Goal: Task Accomplishment & Management: Manage account settings

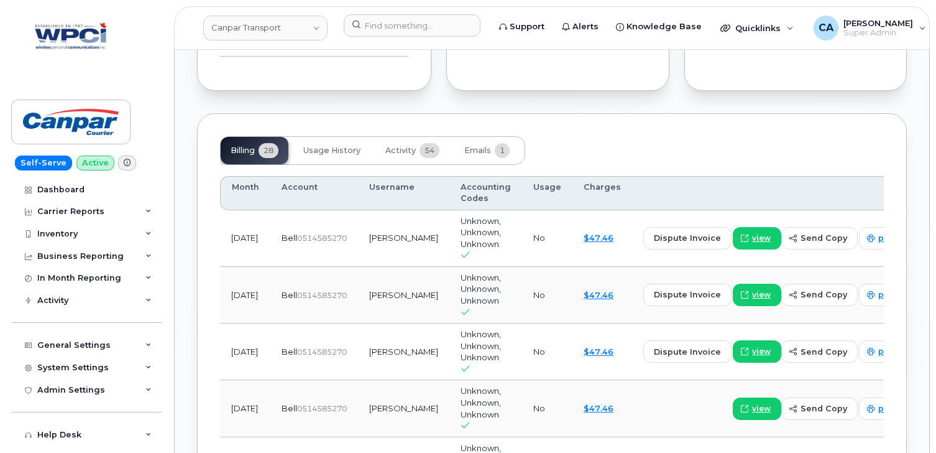
scroll to position [1203, 0]
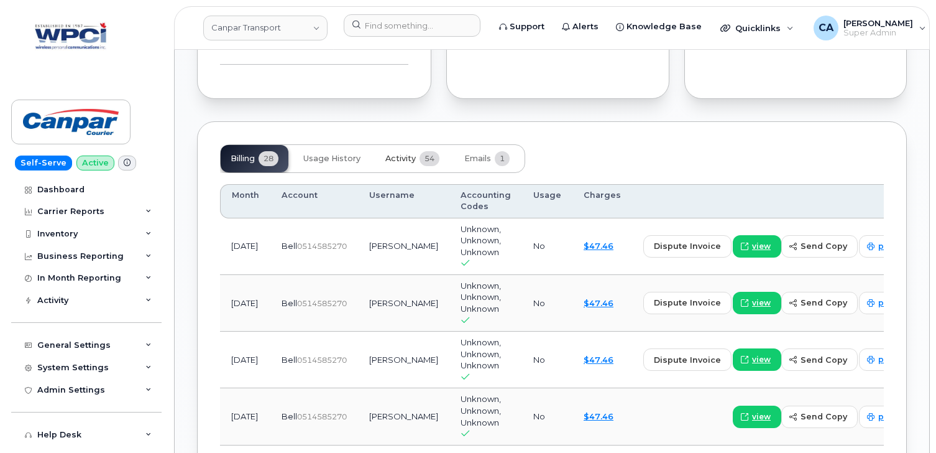
click at [404, 164] on span "Activity" at bounding box center [400, 159] width 30 height 10
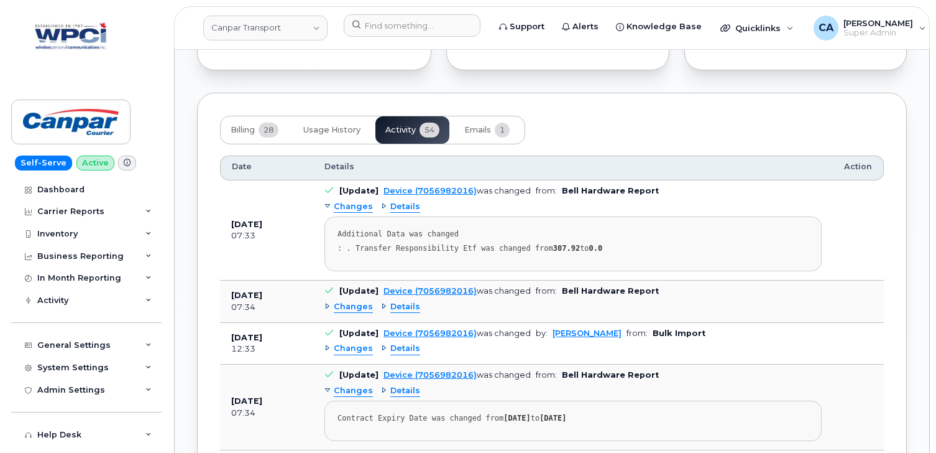
scroll to position [1242, 0]
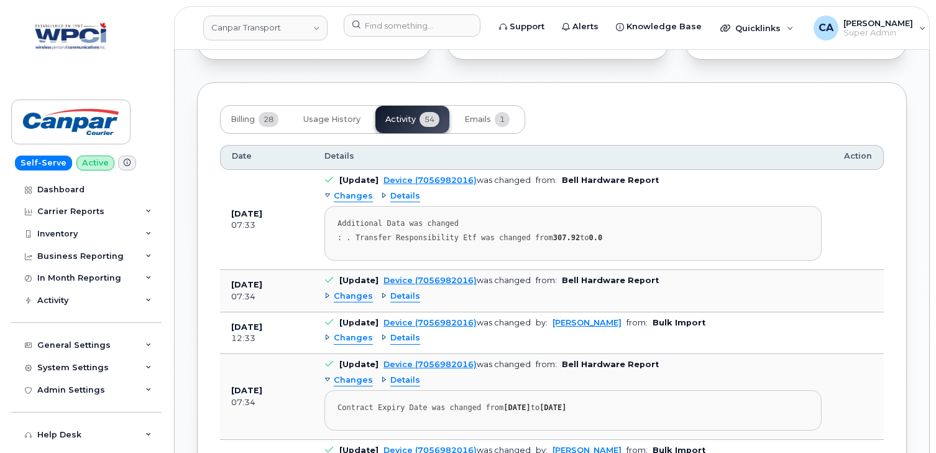
click at [400, 344] on span "Details" at bounding box center [405, 338] width 30 height 12
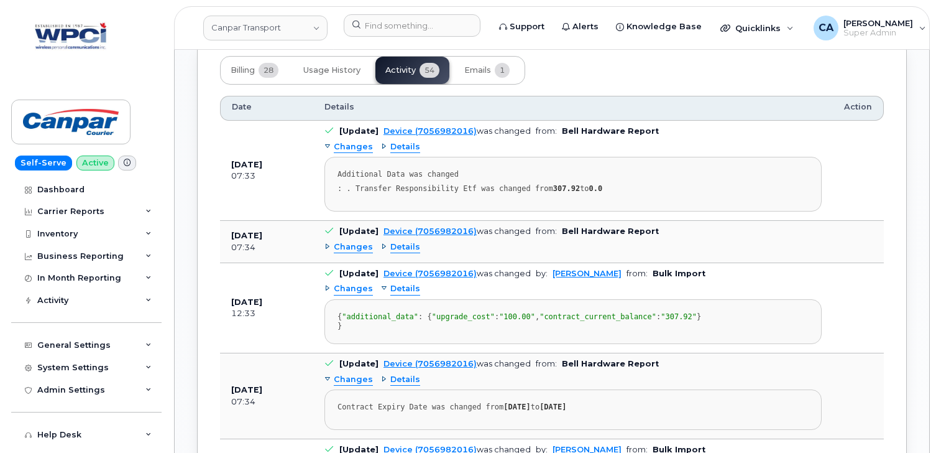
scroll to position [1293, 0]
click at [401, 252] on span "Details" at bounding box center [405, 246] width 30 height 12
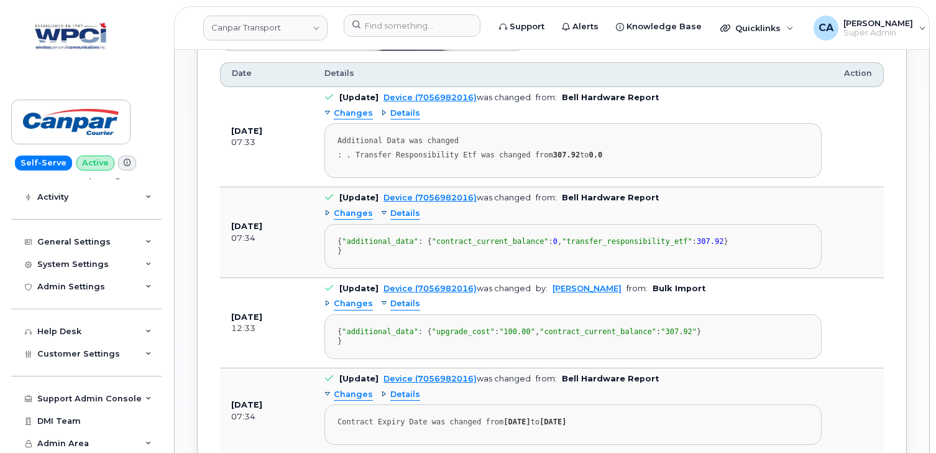
scroll to position [104, 0]
click at [71, 267] on div "System Settings" at bounding box center [73, 264] width 72 height 10
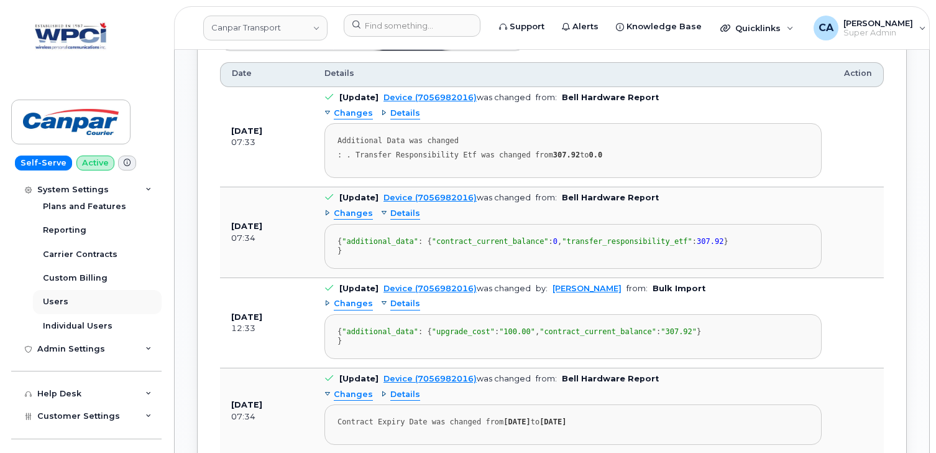
scroll to position [232, 0]
click at [60, 303] on div "Users" at bounding box center [55, 300] width 25 height 11
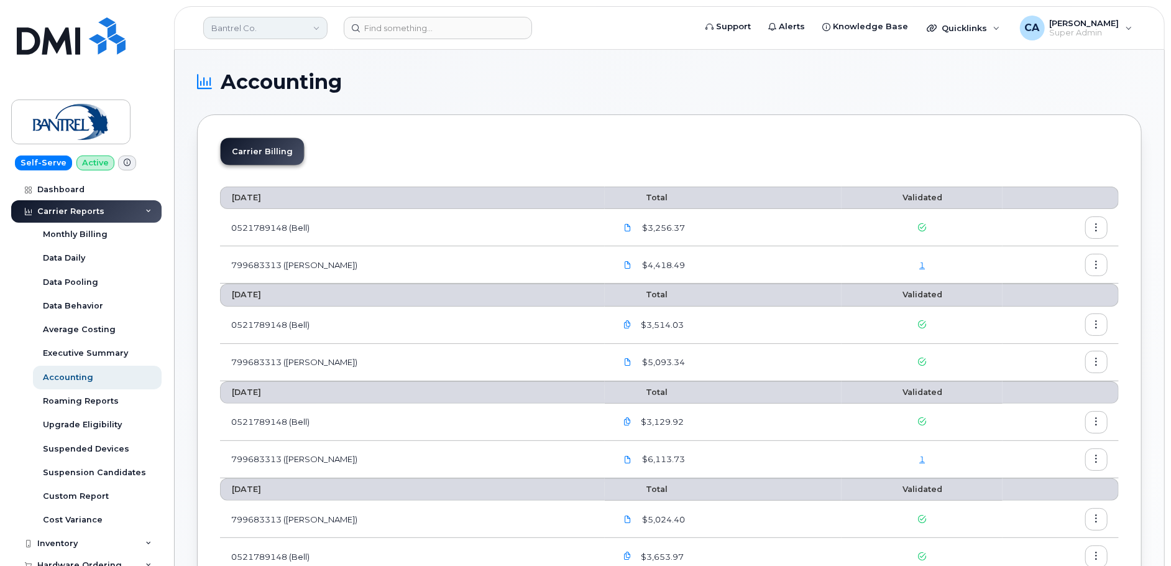
click at [263, 25] on link "Bantrel Co." at bounding box center [265, 28] width 124 height 22
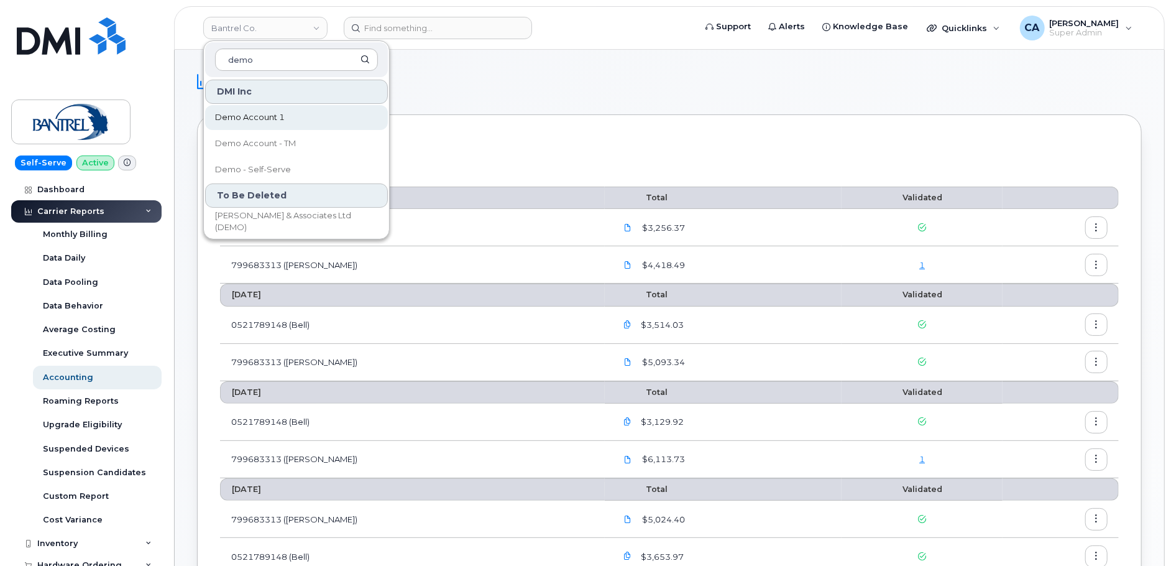
type input "demo"
click at [280, 115] on span "Demo Account 1" at bounding box center [250, 117] width 70 height 12
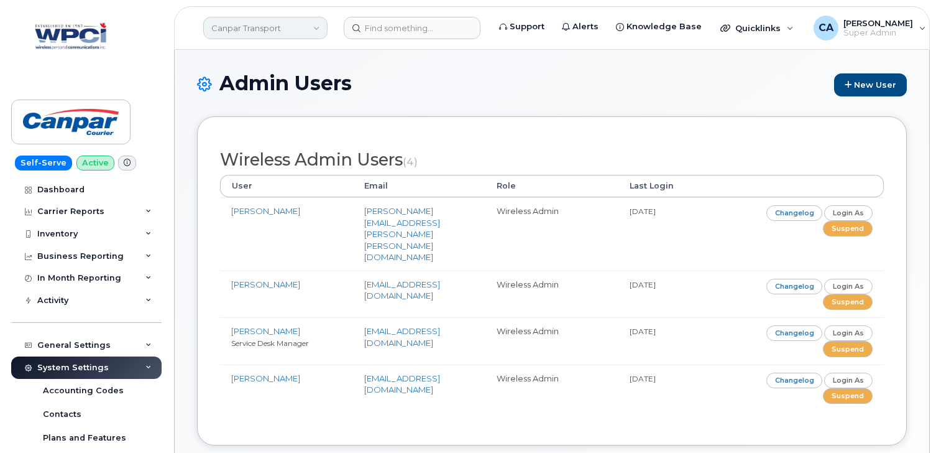
click at [273, 29] on link "Canpar Transport" at bounding box center [265, 28] width 124 height 22
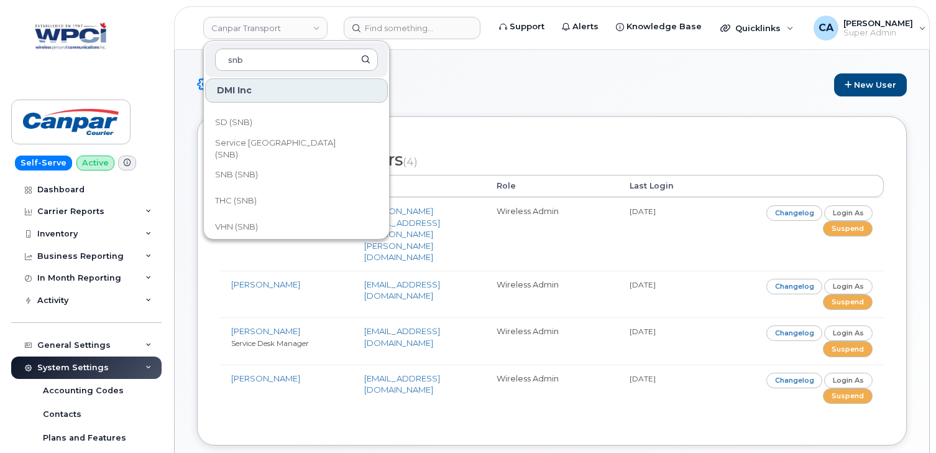
scroll to position [602, 0]
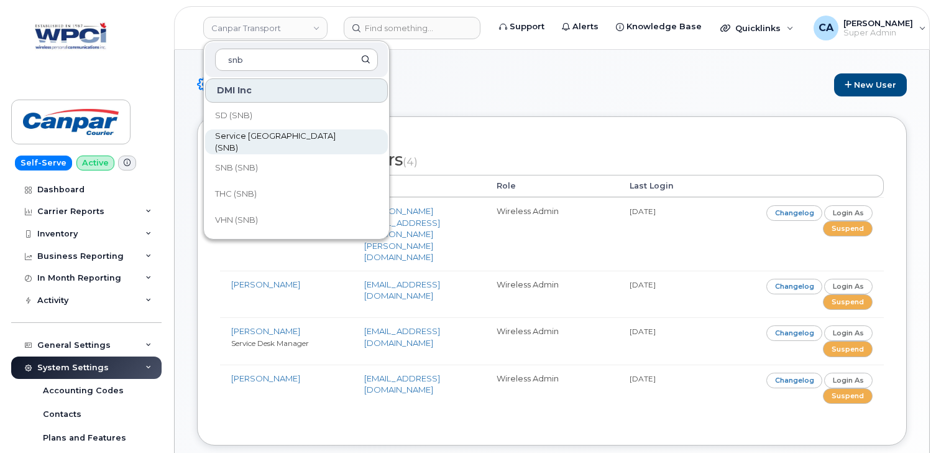
type input "snb"
click at [281, 144] on span "Service [GEOGRAPHIC_DATA] (SNB)" at bounding box center [286, 142] width 143 height 24
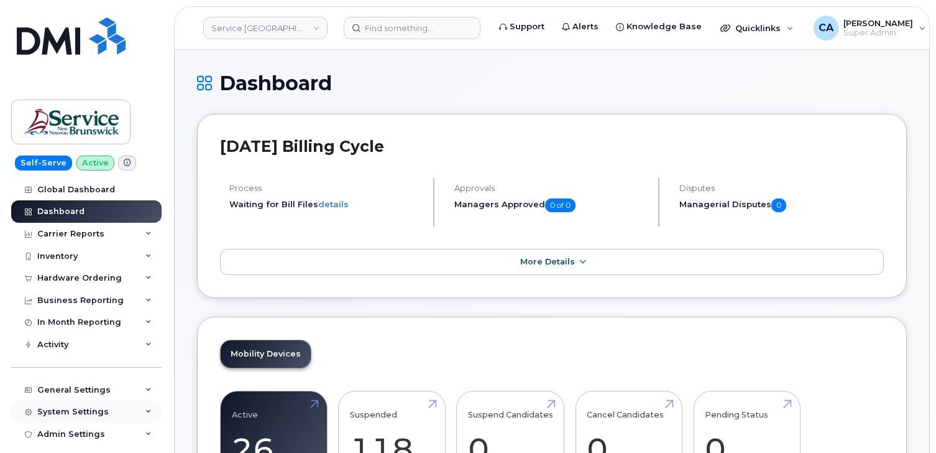
click at [58, 410] on div "System Settings" at bounding box center [73, 412] width 72 height 10
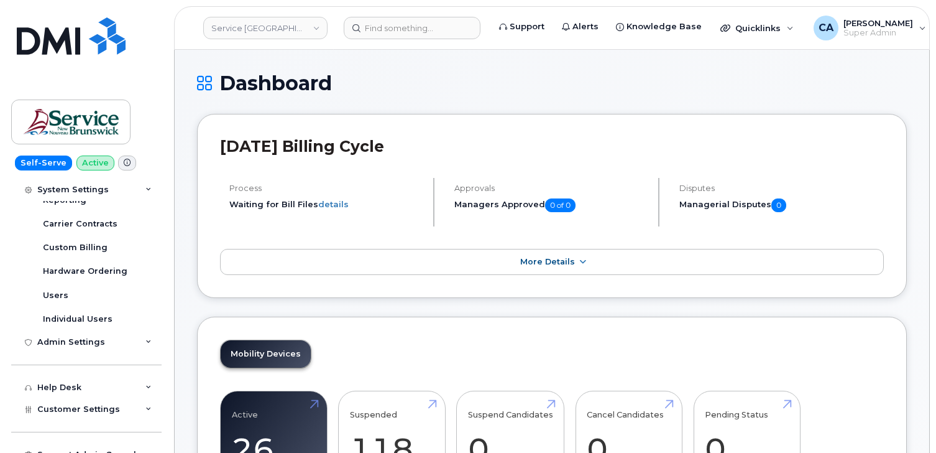
scroll to position [318, 0]
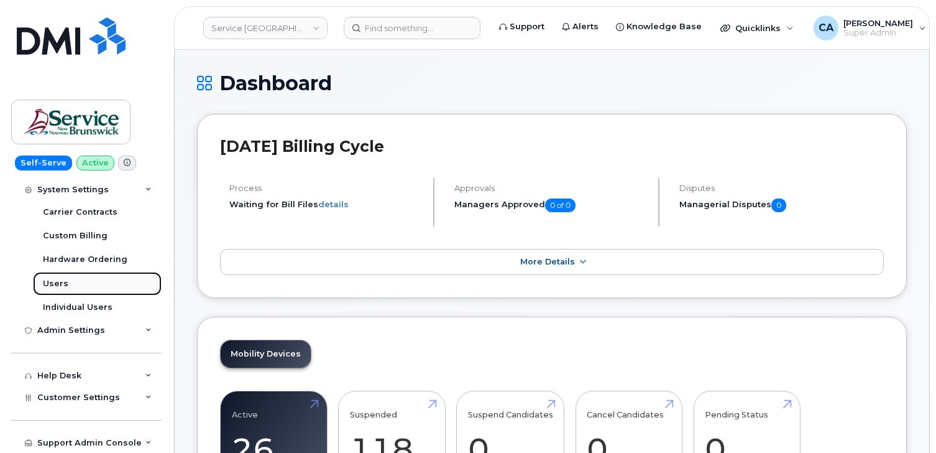
click at [70, 288] on link "Users" at bounding box center [97, 284] width 129 height 24
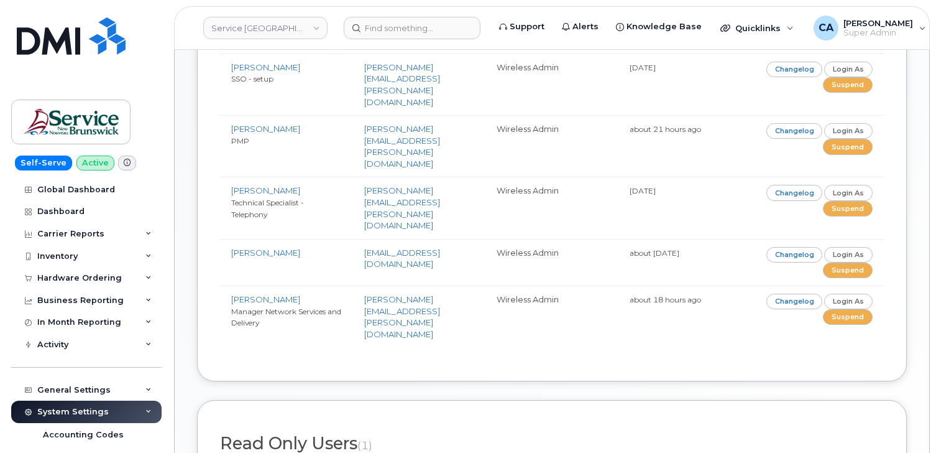
scroll to position [307, 0]
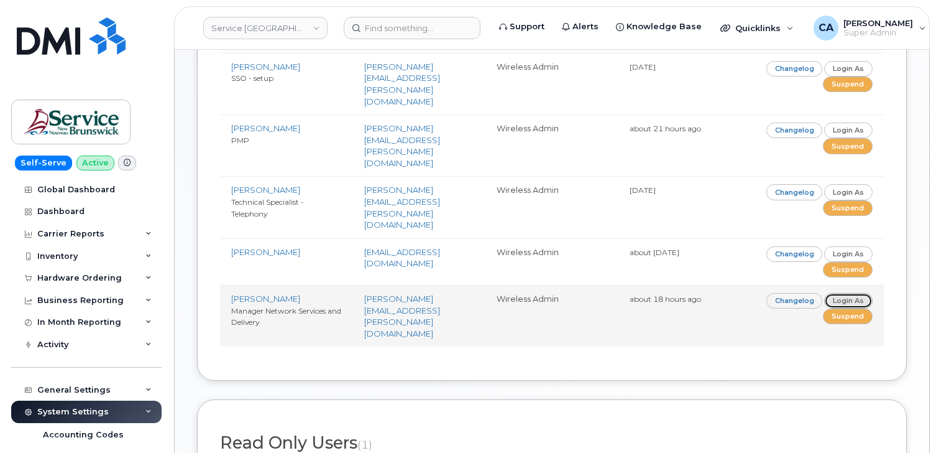
click at [847, 293] on link "Login as" at bounding box center [848, 301] width 48 height 16
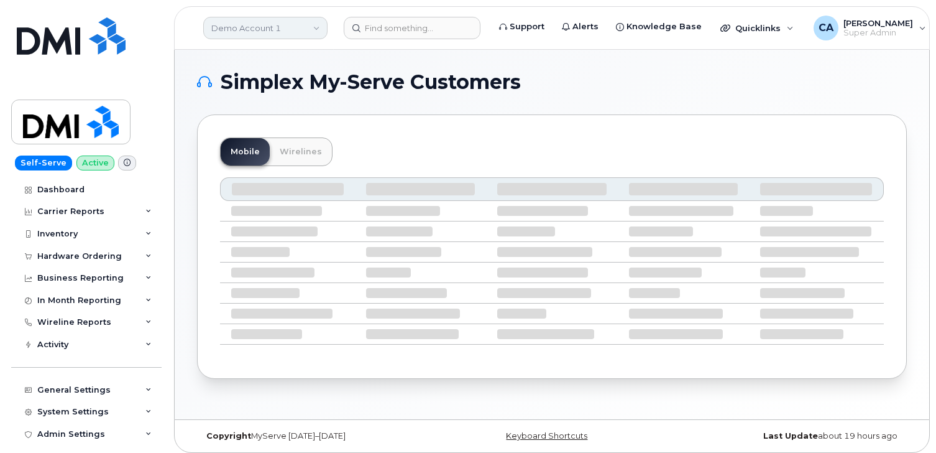
click at [301, 30] on link "Demo Account 1" at bounding box center [265, 28] width 124 height 22
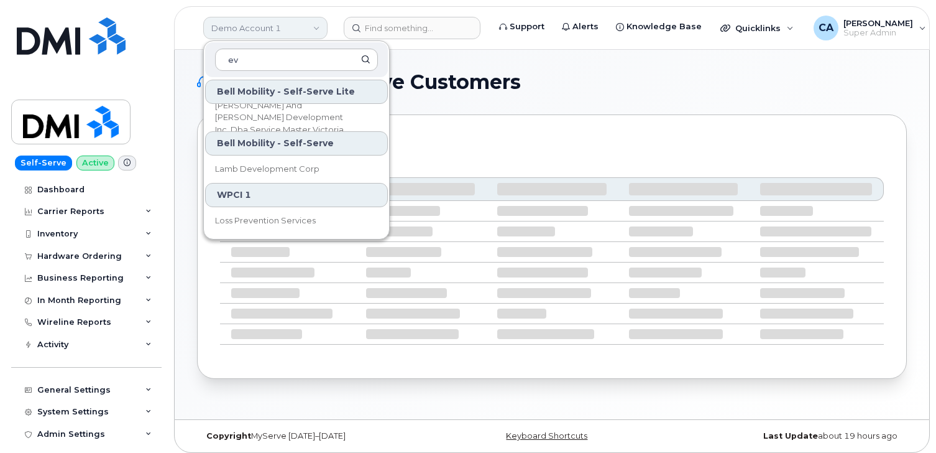
type input "e"
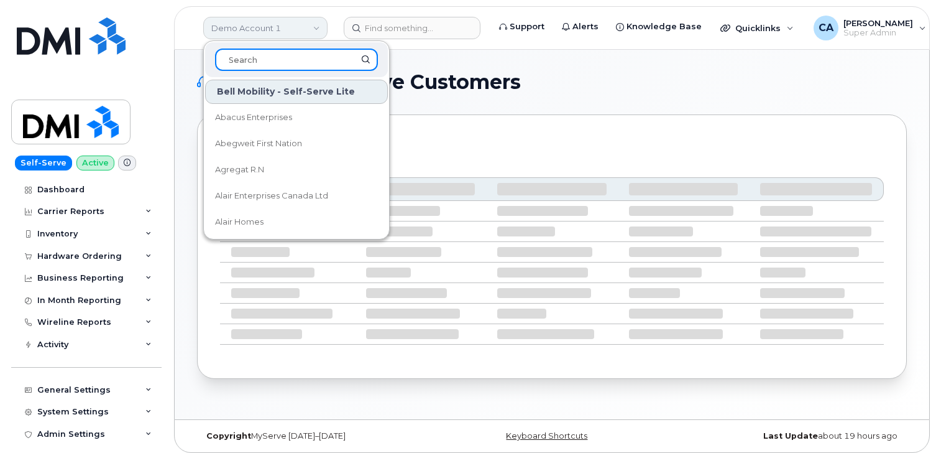
type input "r"
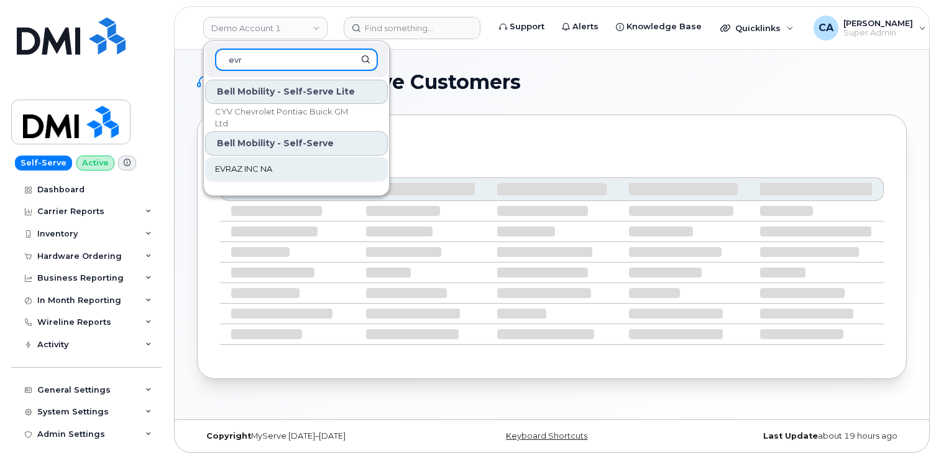
type input "evr"
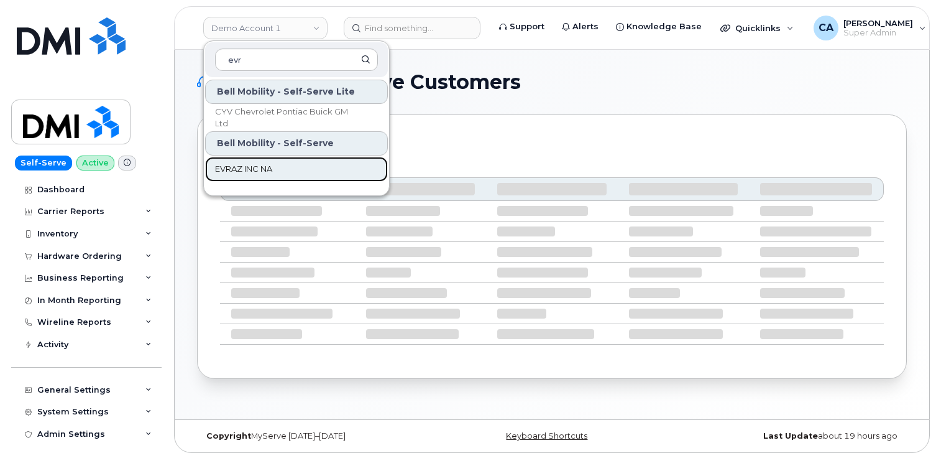
click at [232, 164] on span "EVRAZ INC NA" at bounding box center [243, 169] width 57 height 12
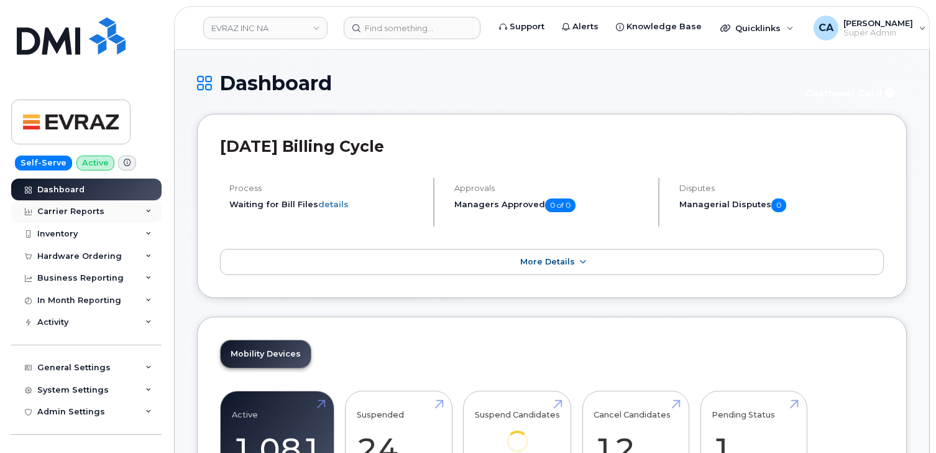
click at [99, 216] on div "Carrier Reports" at bounding box center [86, 211] width 150 height 22
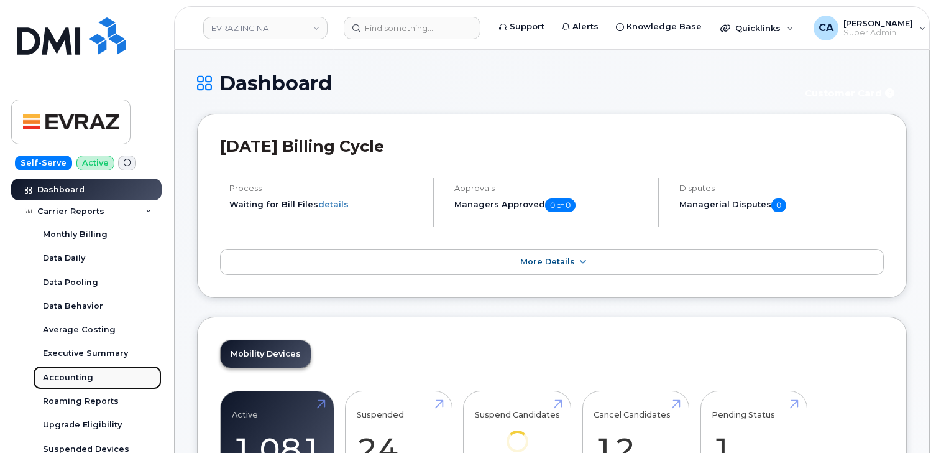
click at [78, 374] on div "Accounting" at bounding box center [68, 377] width 50 height 11
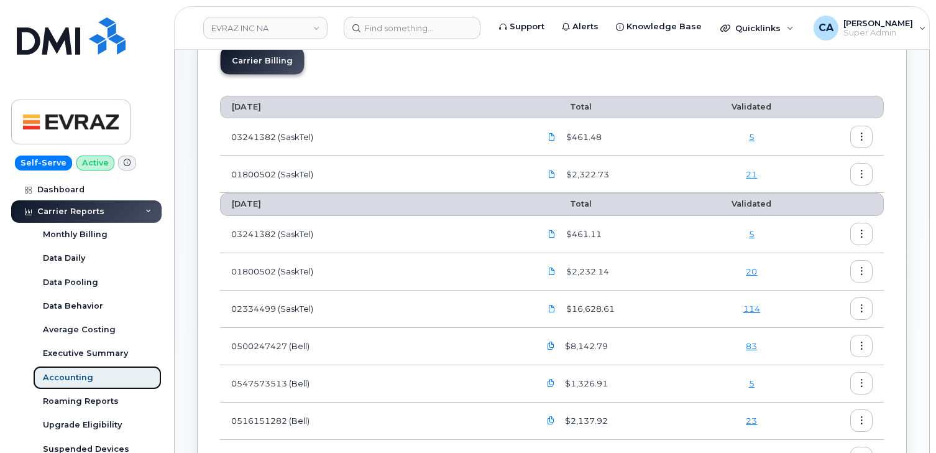
scroll to position [111, 0]
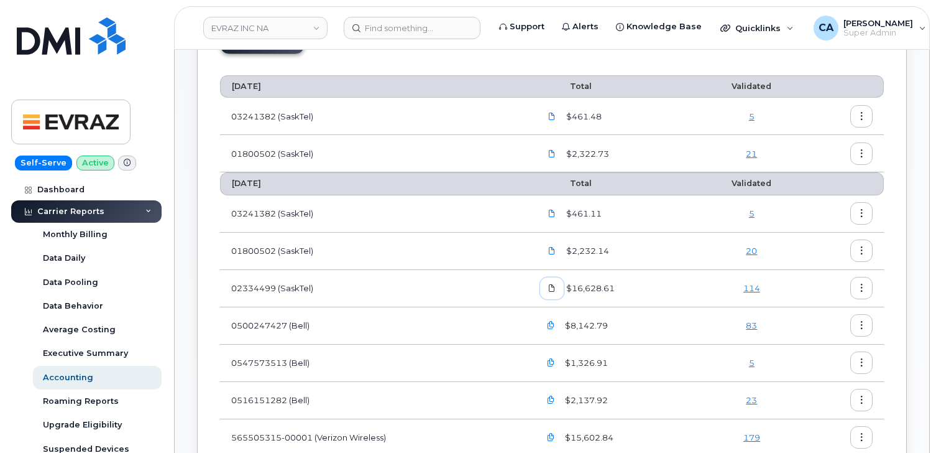
click at [553, 291] on icon at bounding box center [551, 287] width 7 height 7
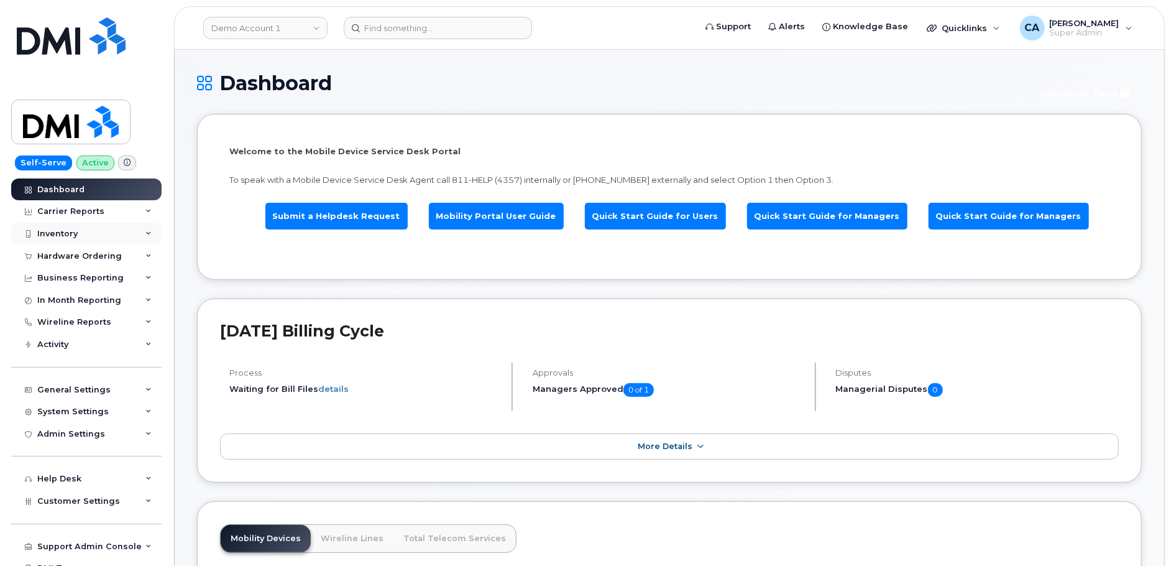
click at [78, 228] on div "Inventory" at bounding box center [86, 234] width 150 height 22
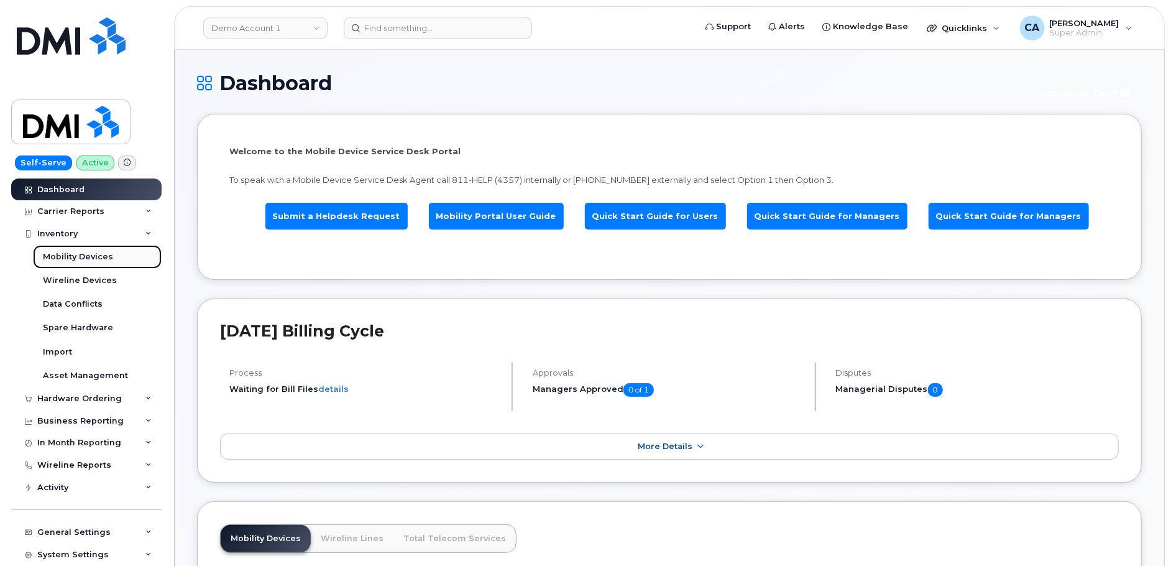
click at [78, 260] on div "Mobility Devices" at bounding box center [78, 256] width 70 height 11
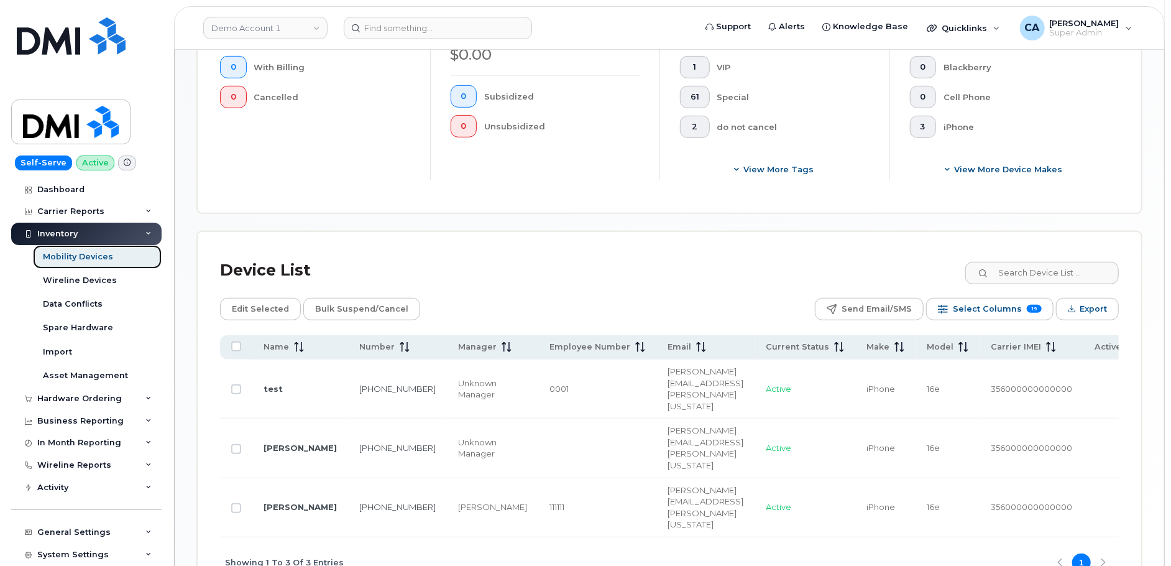
scroll to position [428, 0]
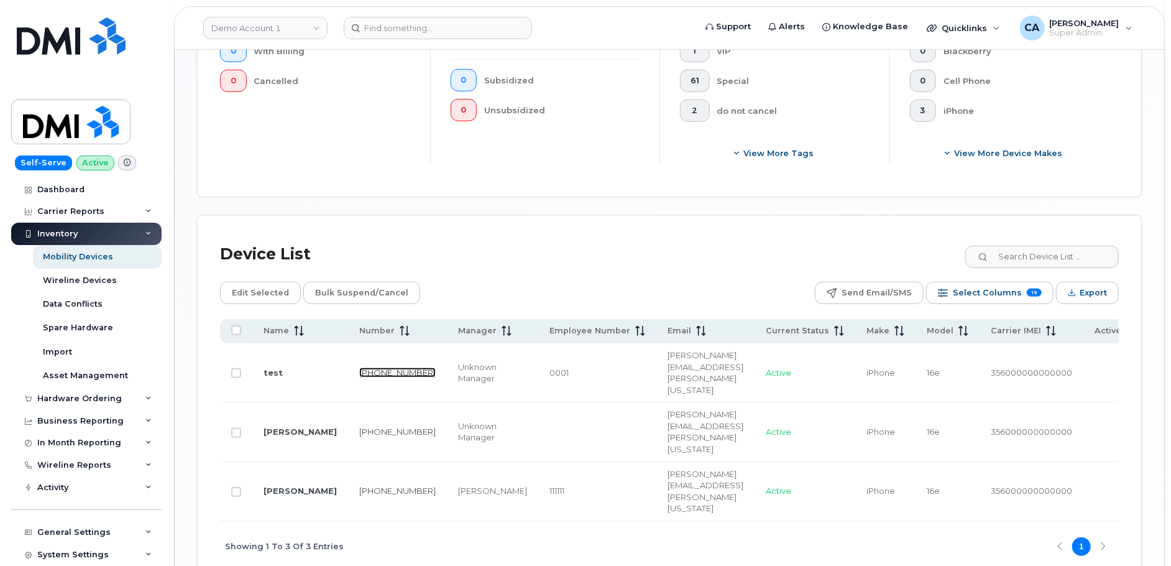
click at [359, 367] on link "780-312-0001" at bounding box center [397, 372] width 76 height 10
click at [359, 427] on link "513-212-0001" at bounding box center [397, 432] width 76 height 10
click at [359, 486] on link "513-212-0003" at bounding box center [397, 491] width 76 height 10
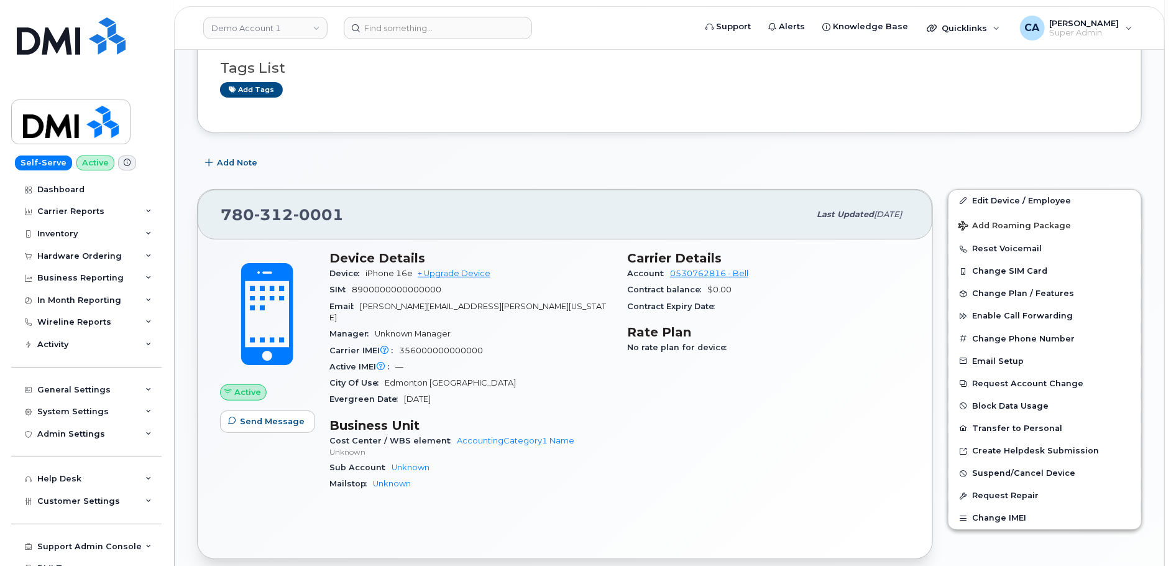
scroll to position [275, 0]
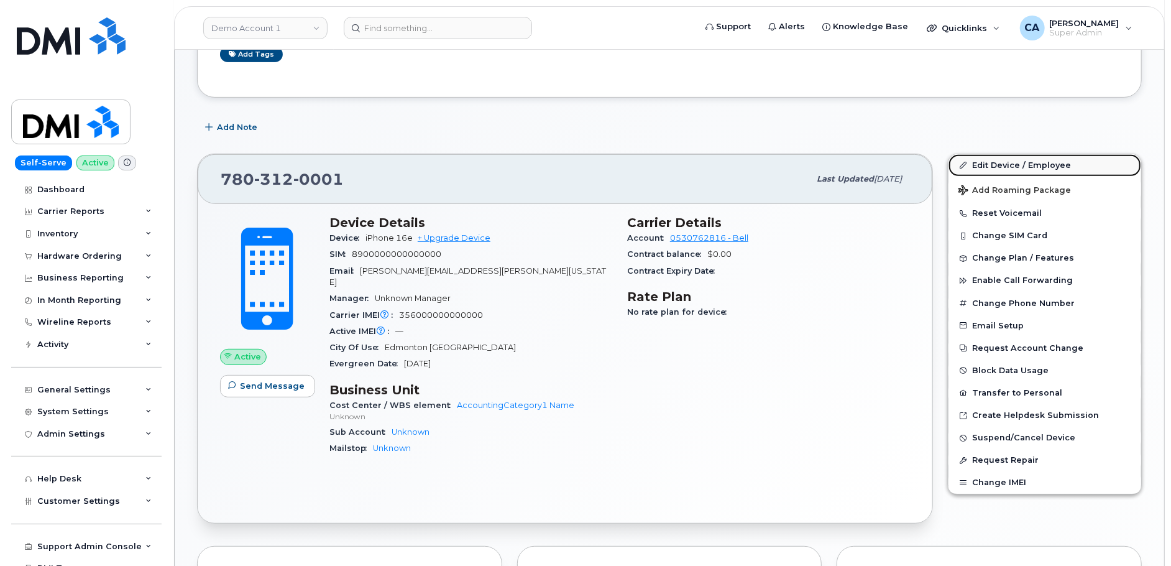
click at [993, 157] on link "Edit Device / Employee" at bounding box center [1045, 165] width 193 height 22
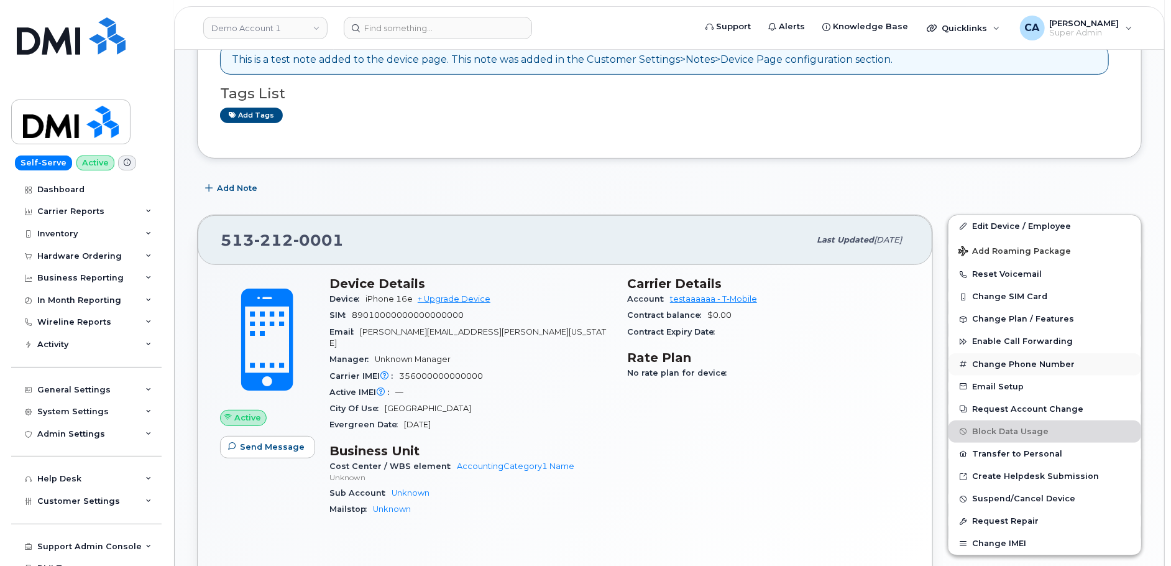
scroll to position [233, 0]
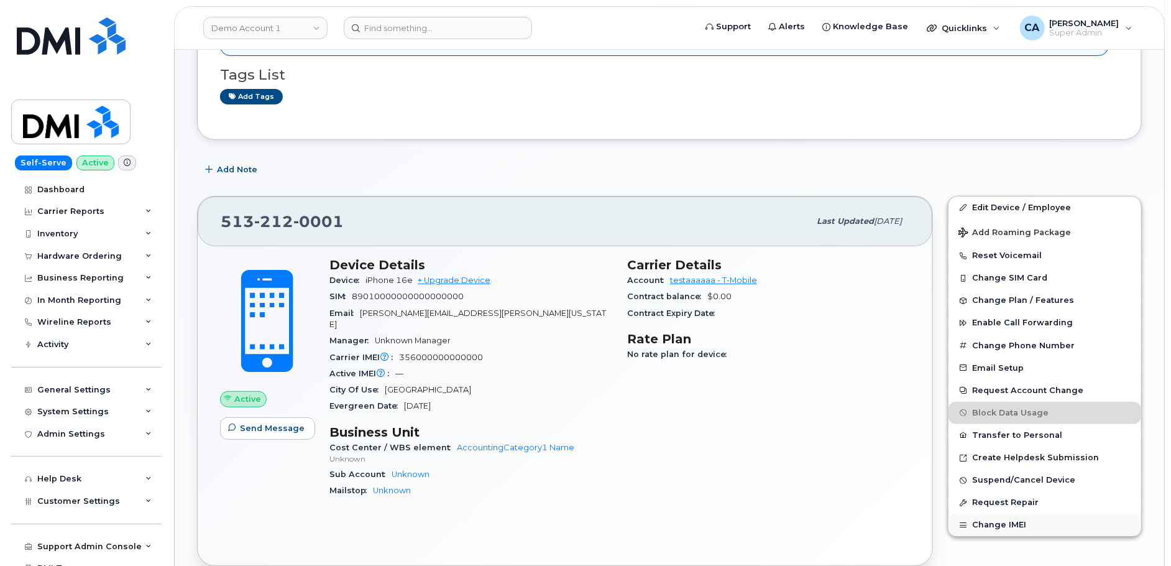
click at [998, 532] on button "Change IMEI" at bounding box center [1045, 525] width 193 height 22
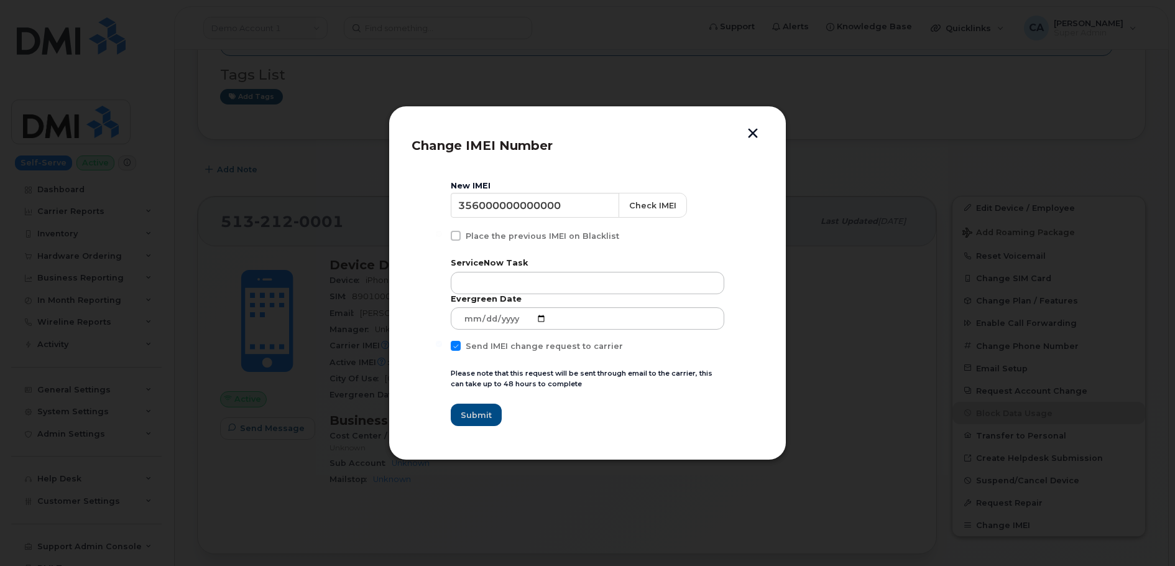
click at [454, 344] on span at bounding box center [456, 346] width 10 height 10
click at [442, 344] on input "Send IMEI change request to carrier" at bounding box center [439, 344] width 6 height 6
checkbox input "false"
click at [542, 203] on input "356000000000000" at bounding box center [536, 205] width 170 height 25
paste input "111111111119"
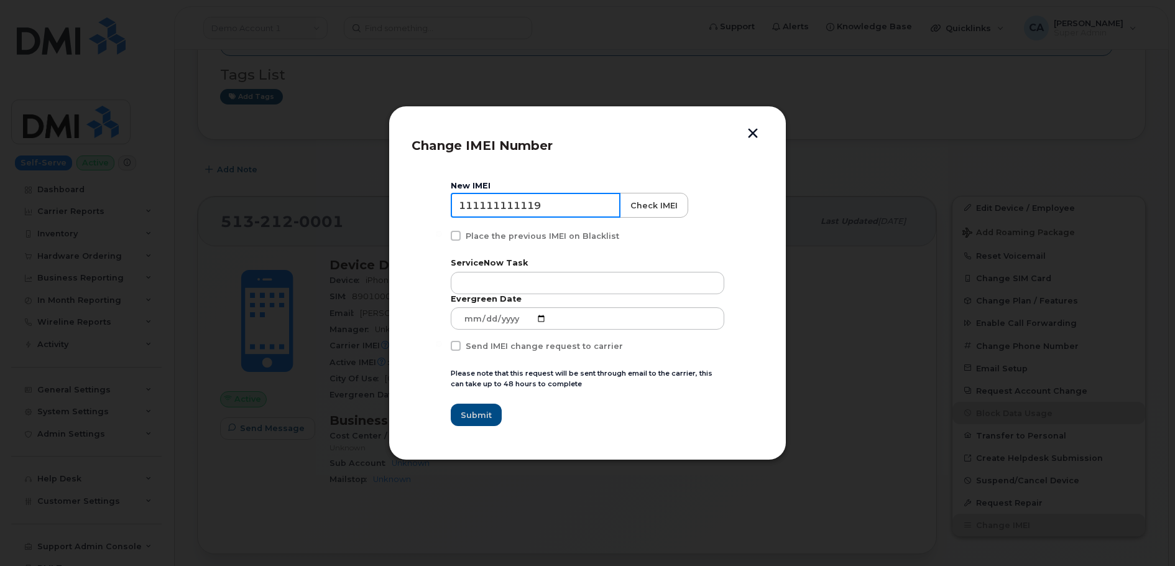
type input "111111111119"
click at [639, 203] on button "Check IMEI" at bounding box center [653, 205] width 68 height 25
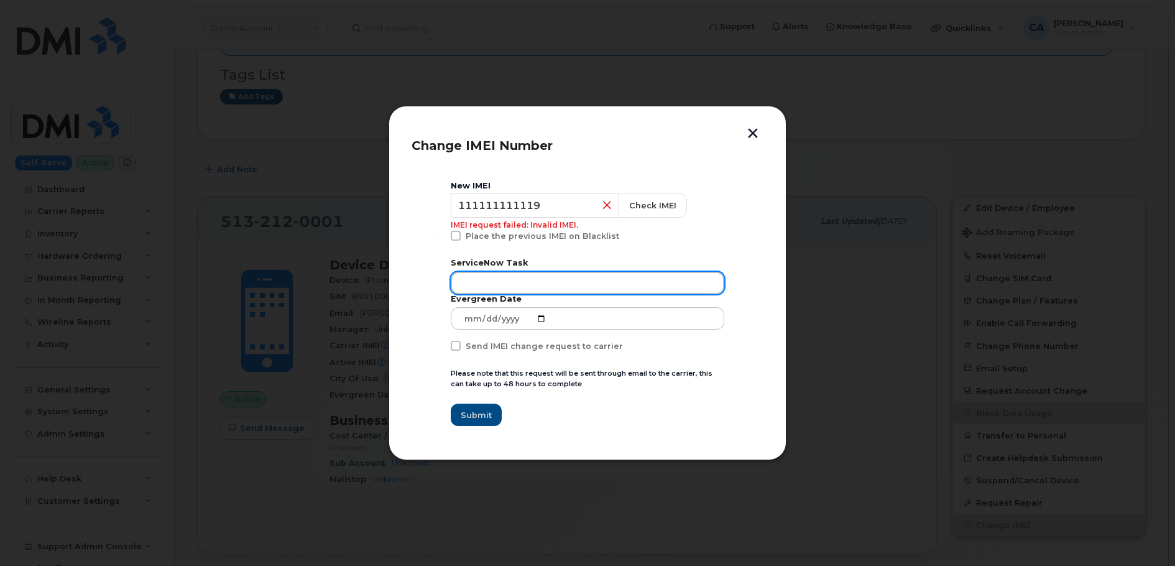
click at [471, 284] on input "text" at bounding box center [588, 283] width 274 height 22
type input "123 test 123"
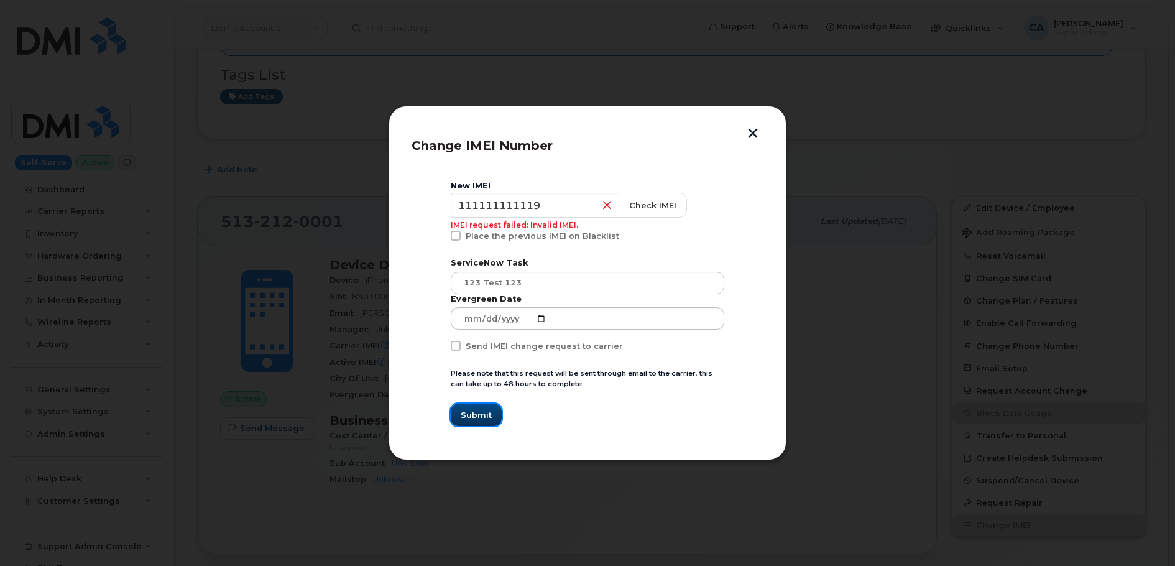
click at [472, 417] on span "Submit" at bounding box center [476, 415] width 31 height 12
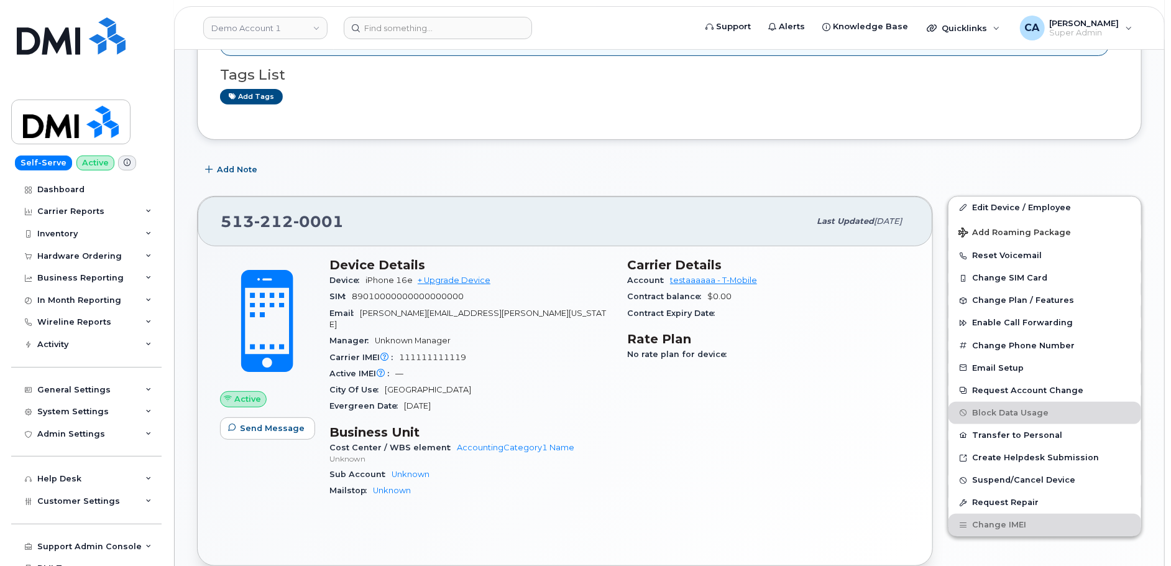
click at [572, 333] on div "Manager Unknown Manager" at bounding box center [471, 341] width 283 height 16
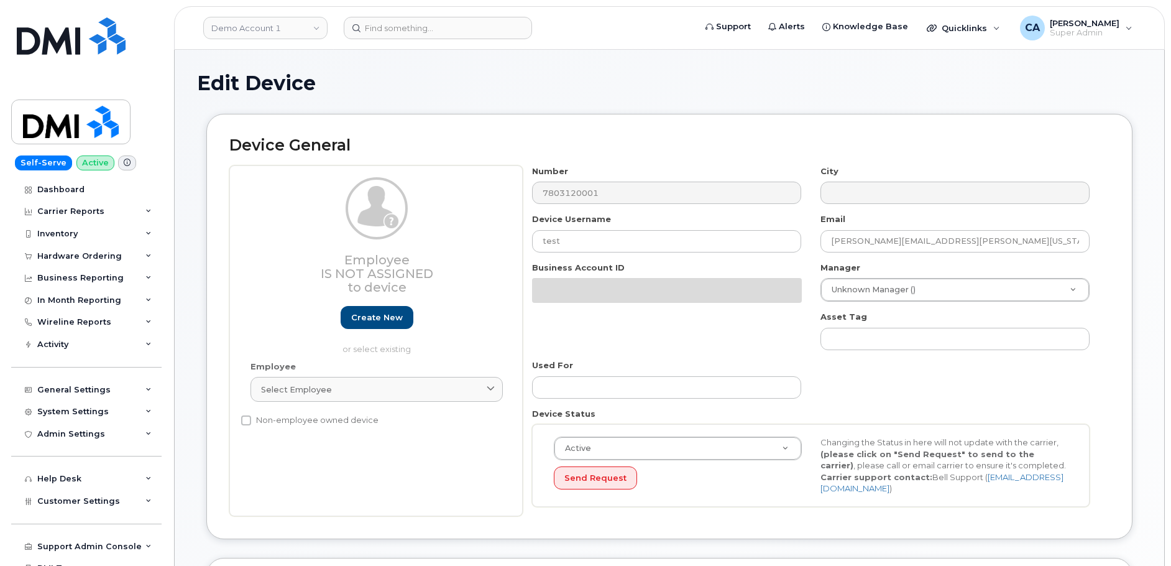
select select "9475"
select select "29539250"
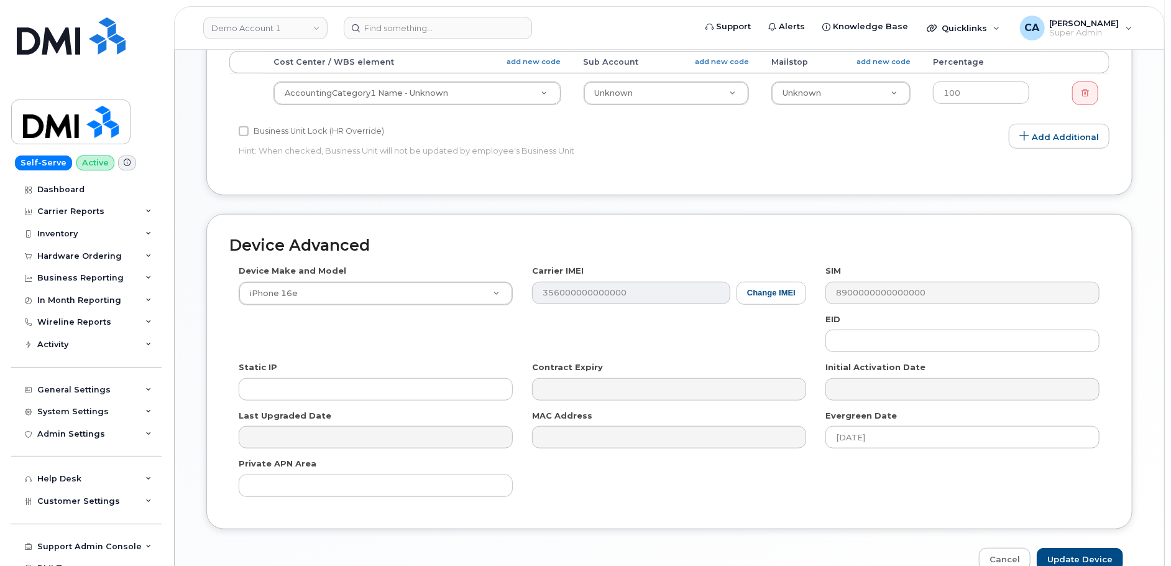
scroll to position [510, 0]
click at [762, 292] on button "Change IMEI" at bounding box center [772, 292] width 70 height 23
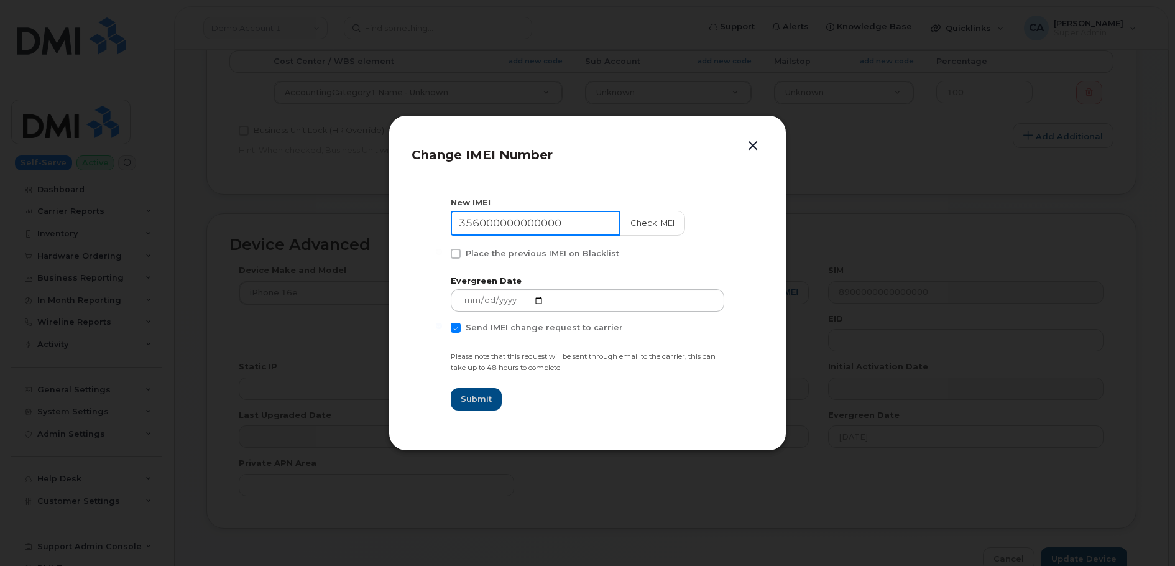
click at [569, 225] on input "356000000000000" at bounding box center [536, 223] width 170 height 25
paste input "111111111119"
type input "111111111119"
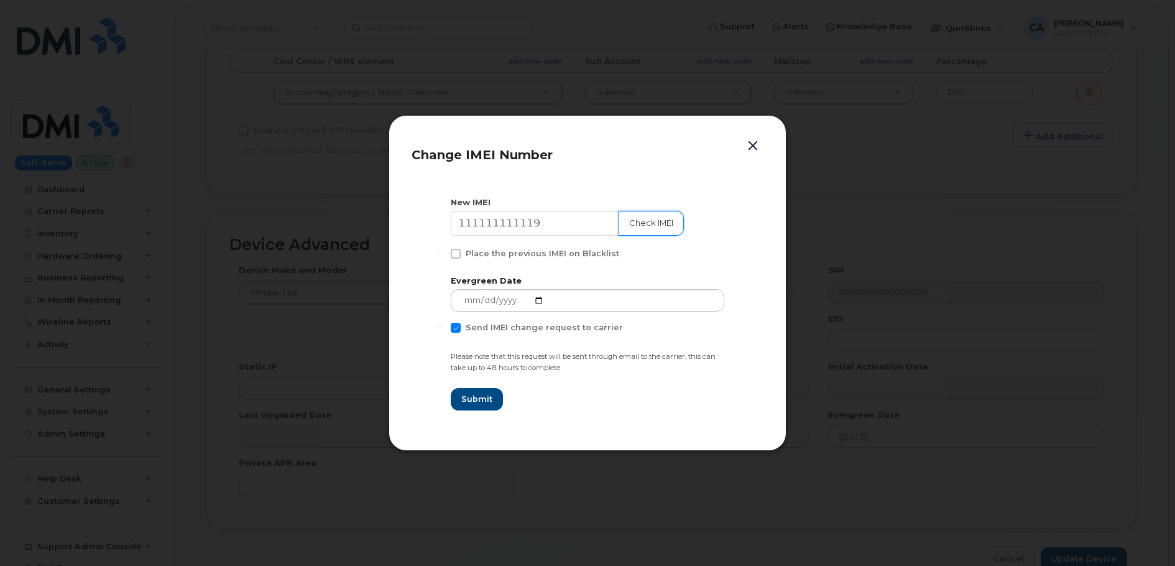
click at [635, 220] on button "Check IMEI" at bounding box center [651, 223] width 65 height 25
click at [479, 402] on span "Submit" at bounding box center [476, 400] width 31 height 12
click at [543, 330] on span "Send IMEI change request to carrier" at bounding box center [544, 327] width 157 height 9
click at [442, 329] on input "Send IMEI change request to carrier" at bounding box center [439, 326] width 6 height 6
checkbox input "false"
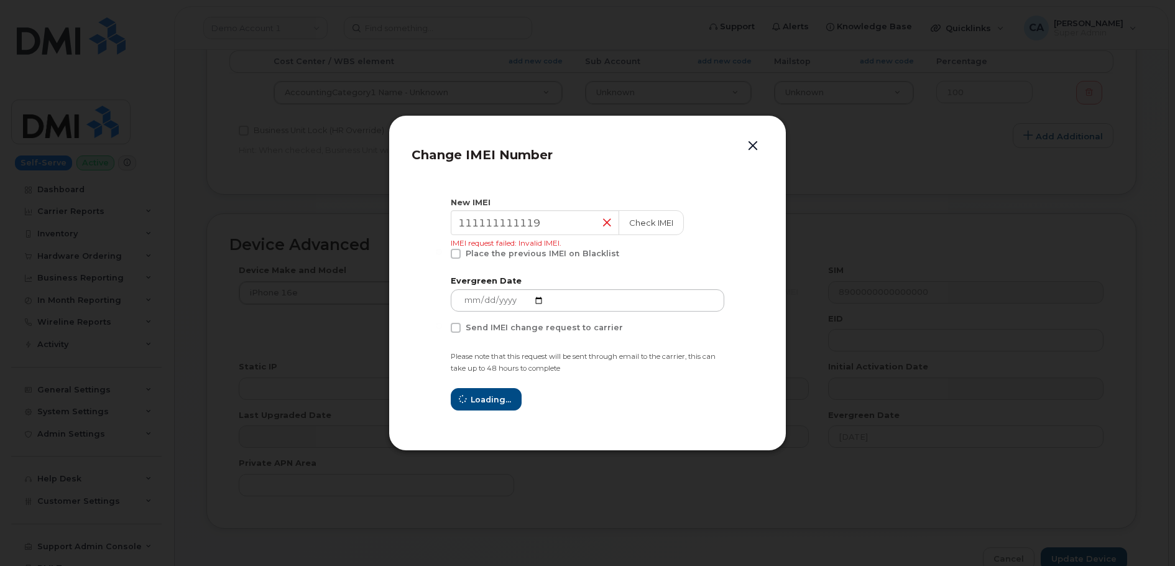
type input "111111111119"
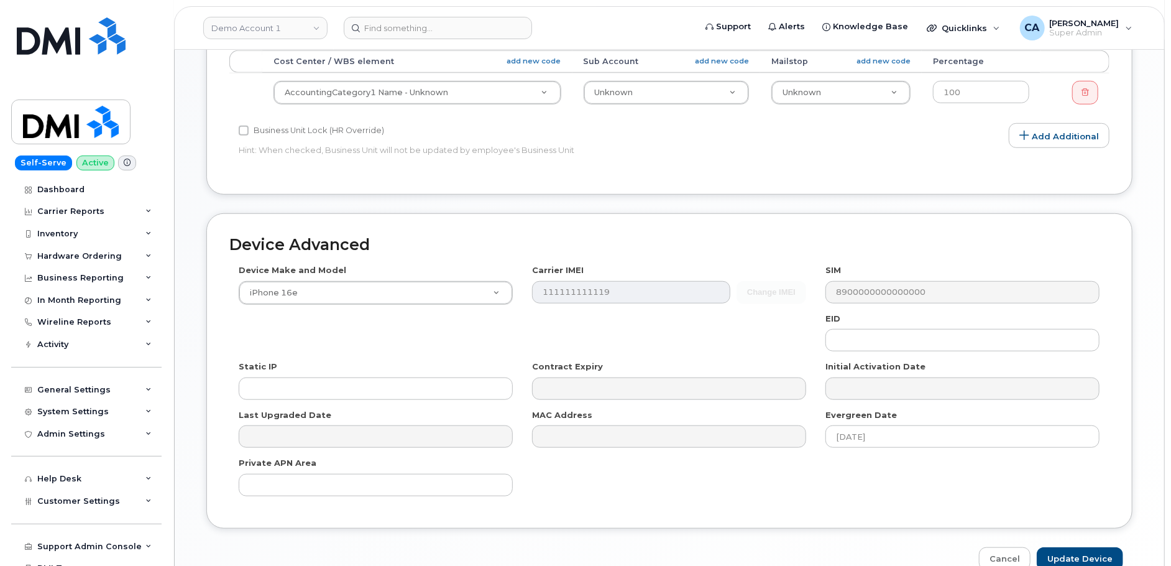
click at [680, 342] on div "Device Make and Model iPhone 16e Android TCL 502 Watch Apple Watch S9 41mm Andr…" at bounding box center [669, 384] width 880 height 241
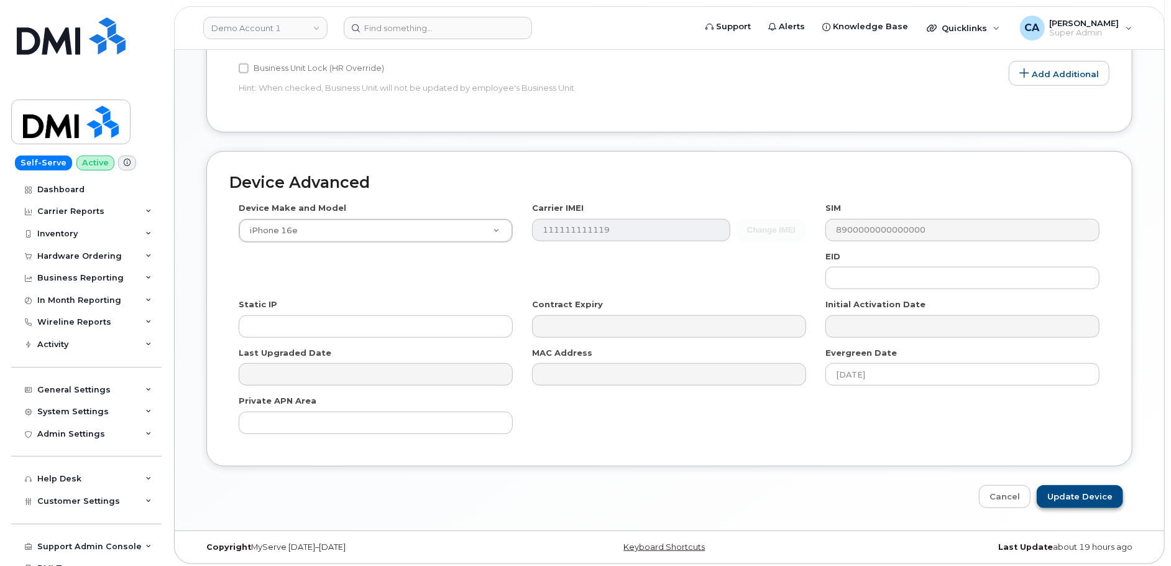
scroll to position [0, 0]
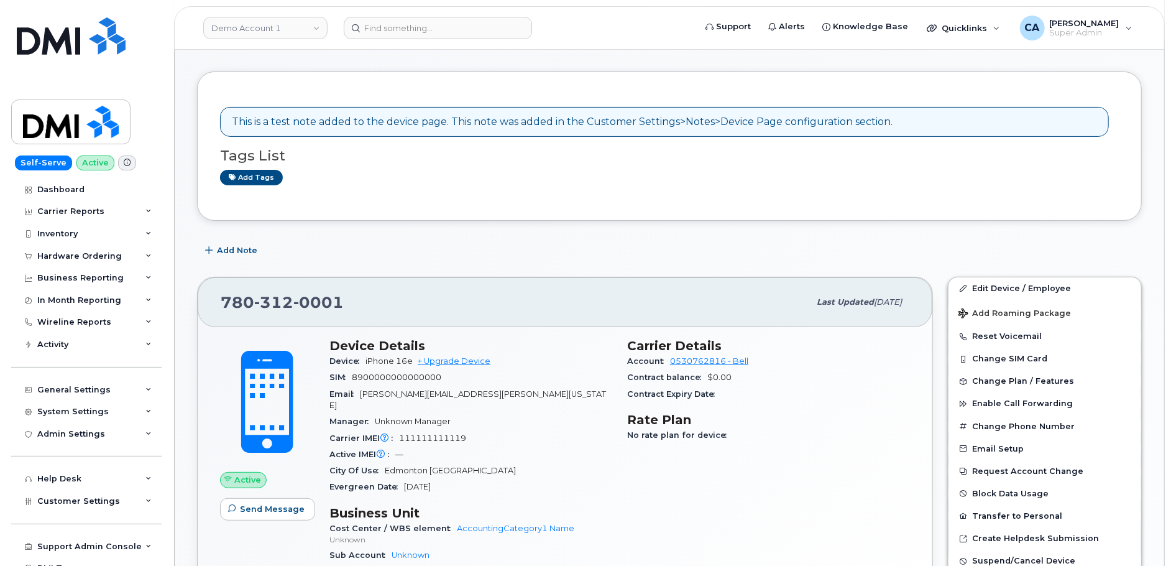
scroll to position [153, 0]
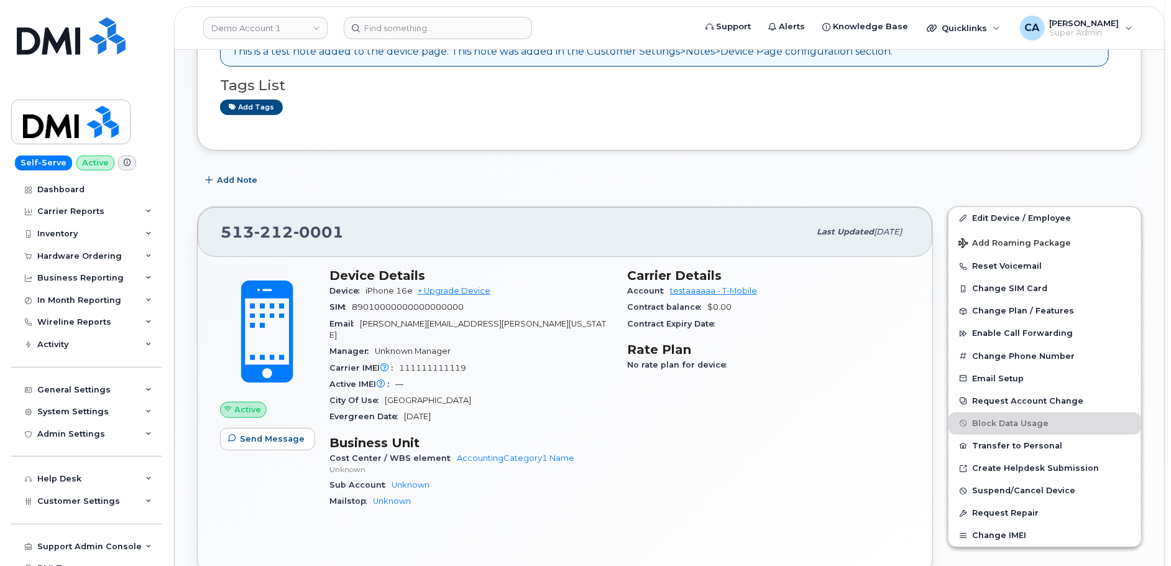
scroll to position [230, 0]
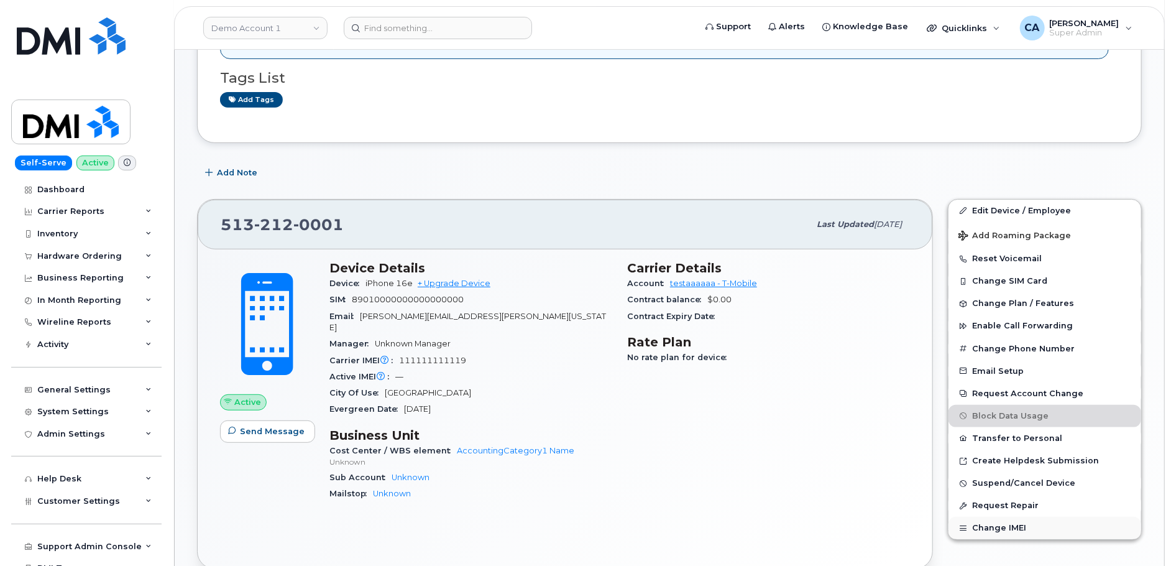
click at [985, 522] on button "Change IMEI" at bounding box center [1045, 528] width 193 height 22
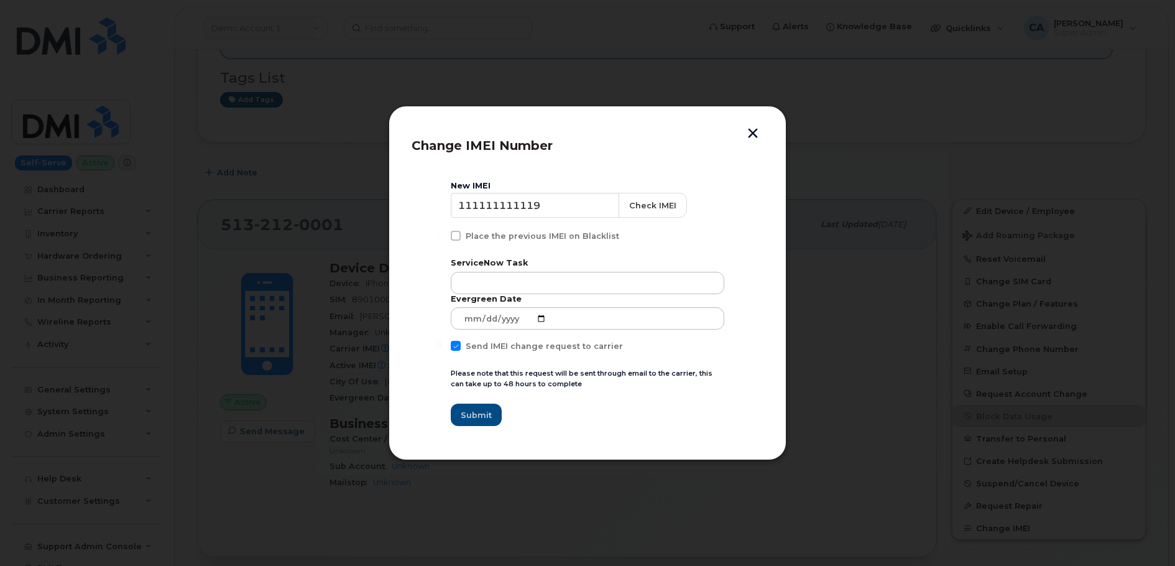
click at [482, 350] on span "Send IMEI change request to carrier" at bounding box center [544, 345] width 157 height 9
click at [442, 347] on input "Send IMEI change request to carrier" at bounding box center [439, 344] width 6 height 6
checkbox input "false"
drag, startPoint x: 558, startPoint y: 202, endPoint x: 331, endPoint y: 199, distance: 226.3
click at [331, 199] on div "Change IMEI Number New IMEI 111111111119 Check IMEI Place the previous IMEI on …" at bounding box center [587, 283] width 1175 height 566
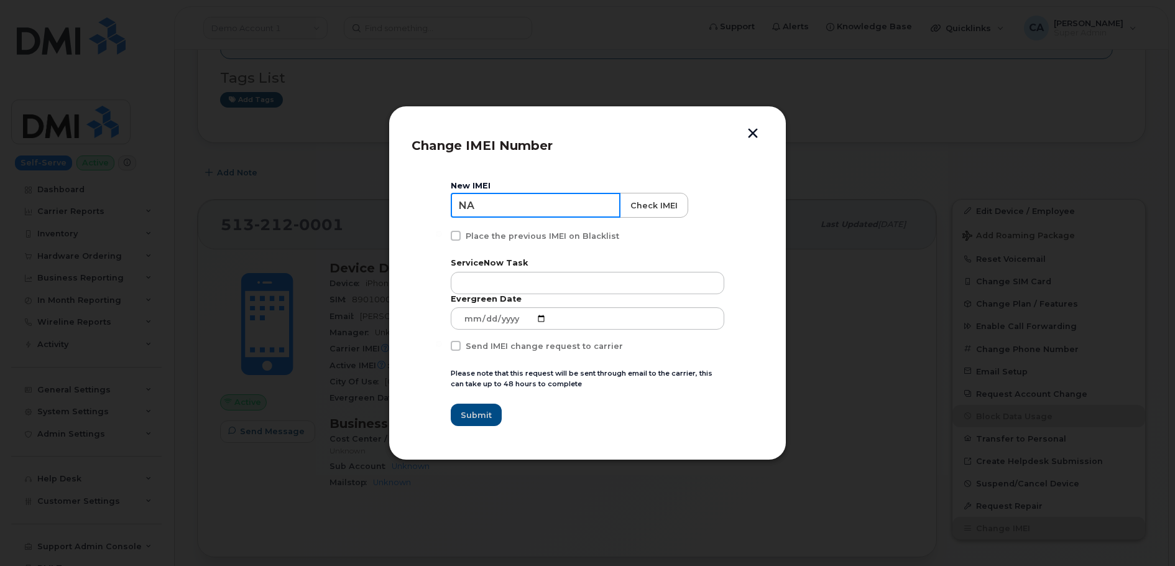
type input "NA"
click at [620, 203] on button "Check IMEI" at bounding box center [653, 205] width 68 height 25
click at [614, 162] on header "Change IMEI Number" at bounding box center [588, 149] width 352 height 41
click at [555, 395] on div "New IMEI NA Check IMEI IMEI request failed: Invalid IMEI. Place the previous IM…" at bounding box center [588, 304] width 274 height 246
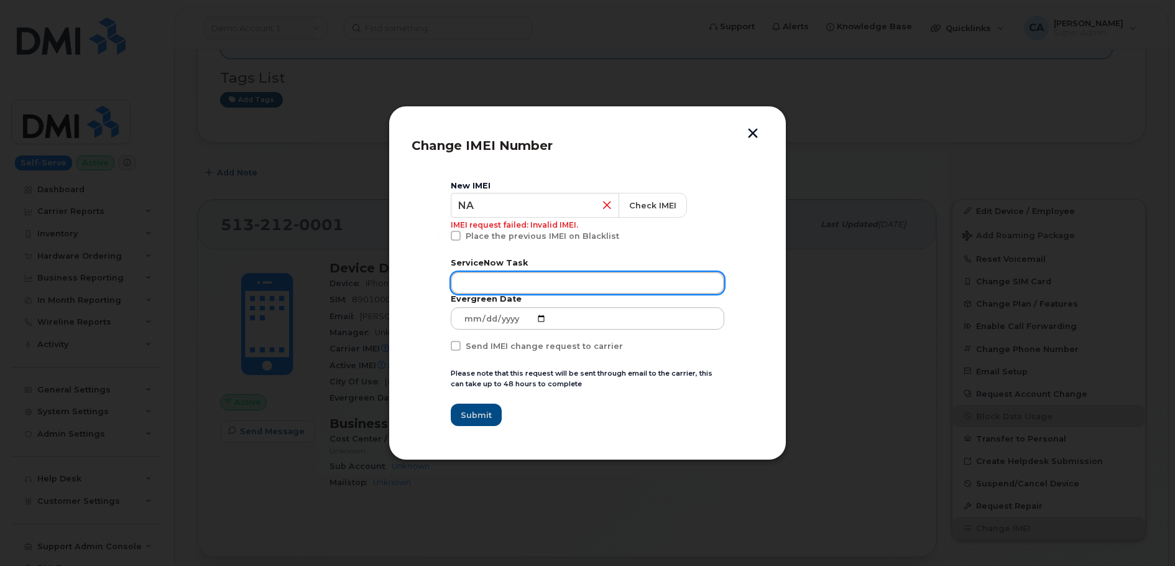
click at [543, 276] on input "text" at bounding box center [588, 283] width 274 height 22
type input "123 test 123"
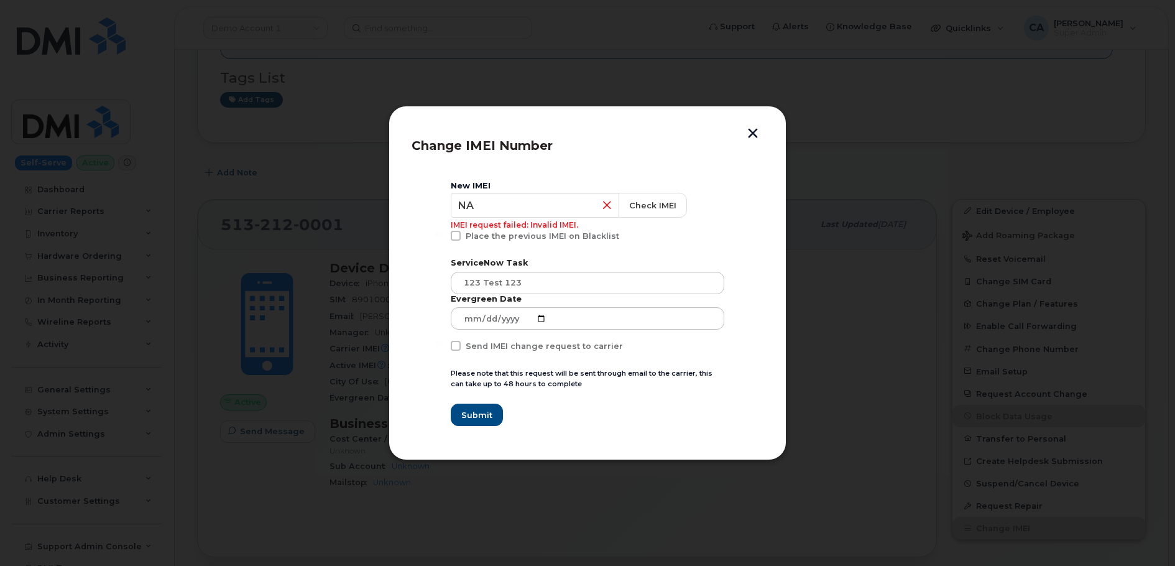
click at [588, 400] on div "New IMEI NA Check IMEI IMEI request failed: Invalid IMEI. Place the previous IM…" at bounding box center [588, 304] width 274 height 246
click at [477, 415] on span "Submit" at bounding box center [476, 415] width 31 height 12
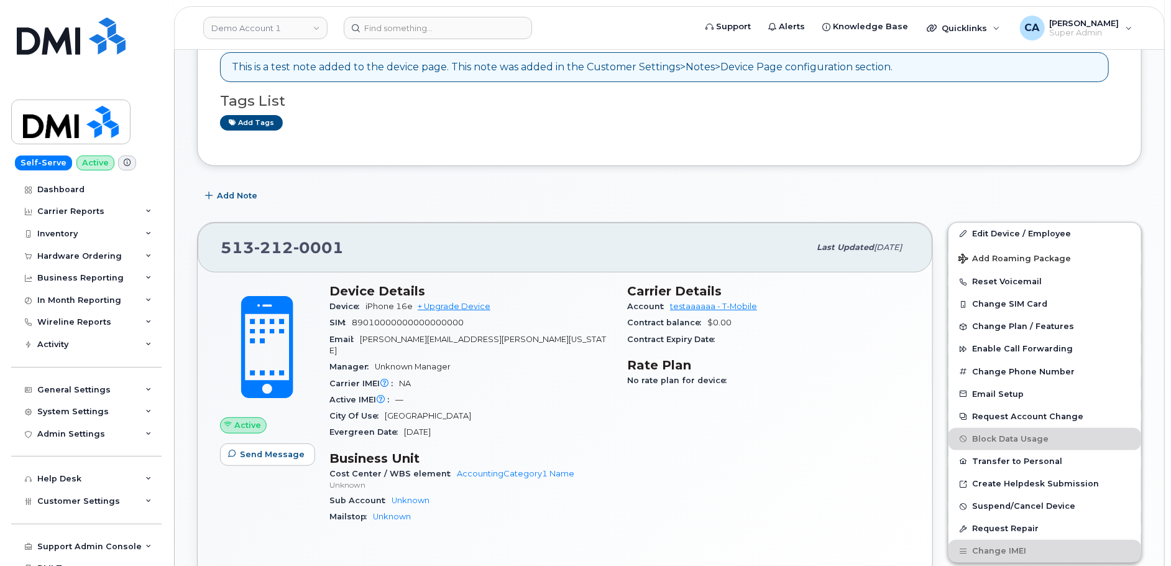
scroll to position [197, 0]
